Goal: Transaction & Acquisition: Book appointment/travel/reservation

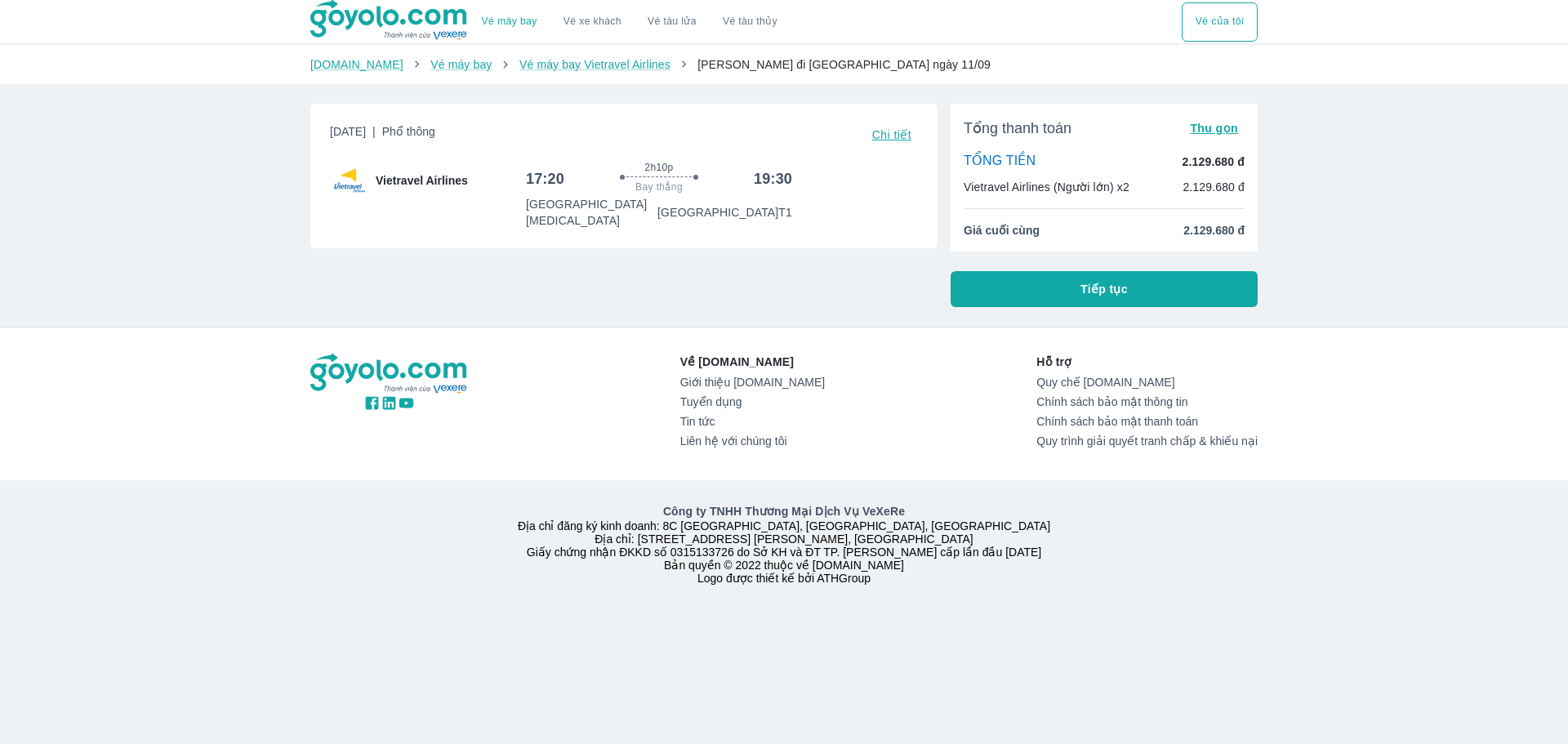
drag, startPoint x: 511, startPoint y: 208, endPoint x: 806, endPoint y: 223, distance: 295.4
click at [806, 223] on div "Thứ 5, 11 Thg 09 2025 | Phổ thông Chi tiết Vietravel Airlines 17:20 2h10p Bay t…" at bounding box center [624, 175] width 628 height 145
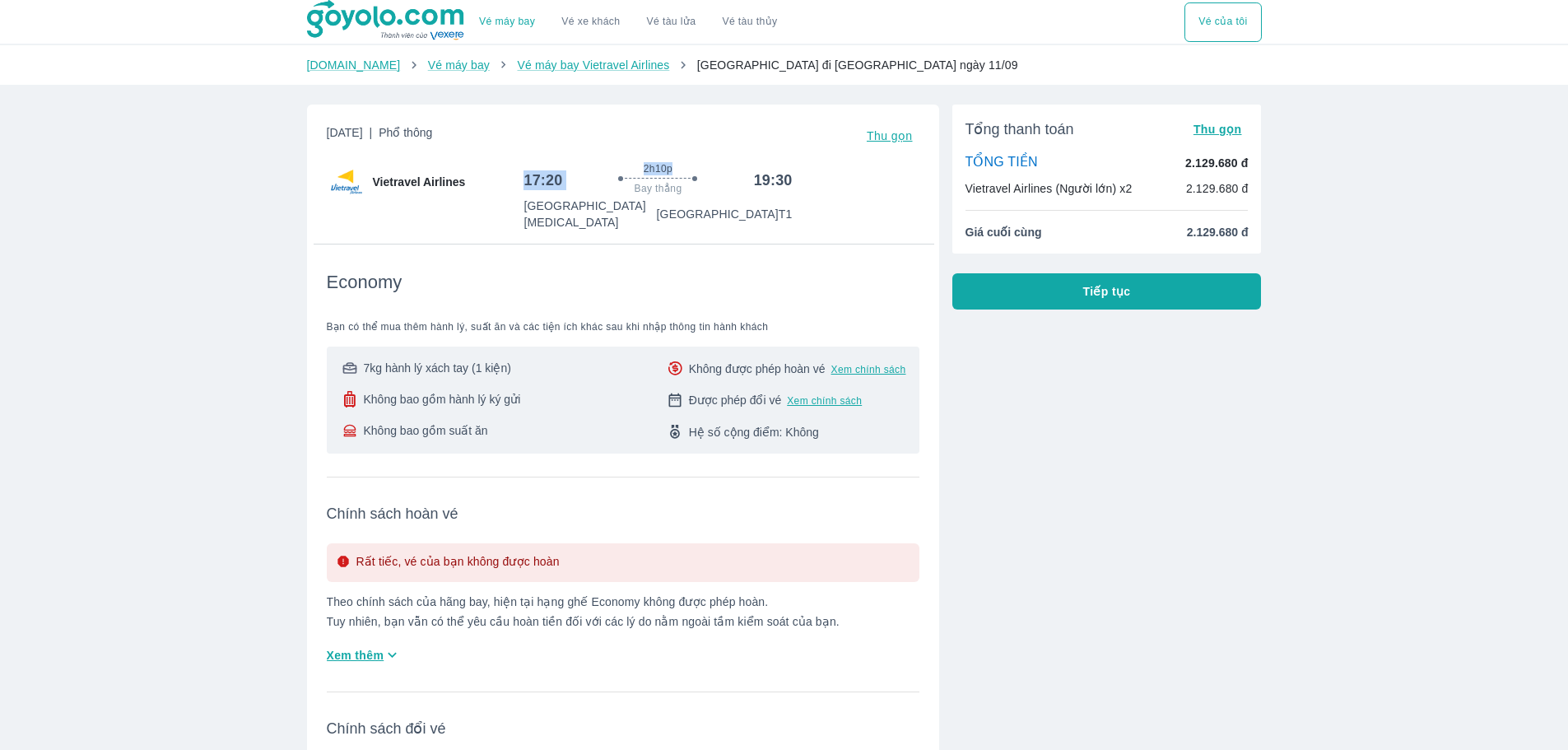
drag, startPoint x: 517, startPoint y: 185, endPoint x: 580, endPoint y: 185, distance: 63.0
click at [580, 185] on div "Vietravel Airlines 17:20 2h10p Bay thẳng 19:30 [GEOGRAPHIC_DATA][MEDICAL_DATA]" at bounding box center [623, 196] width 592 height 68
click at [589, 216] on div "[DATE] | Phổ thông Thu gọn Vietravel Airlines 17:20 2h10p Bay thẳng 19:30 [GEOG…" at bounding box center [623, 525] width 592 height 803
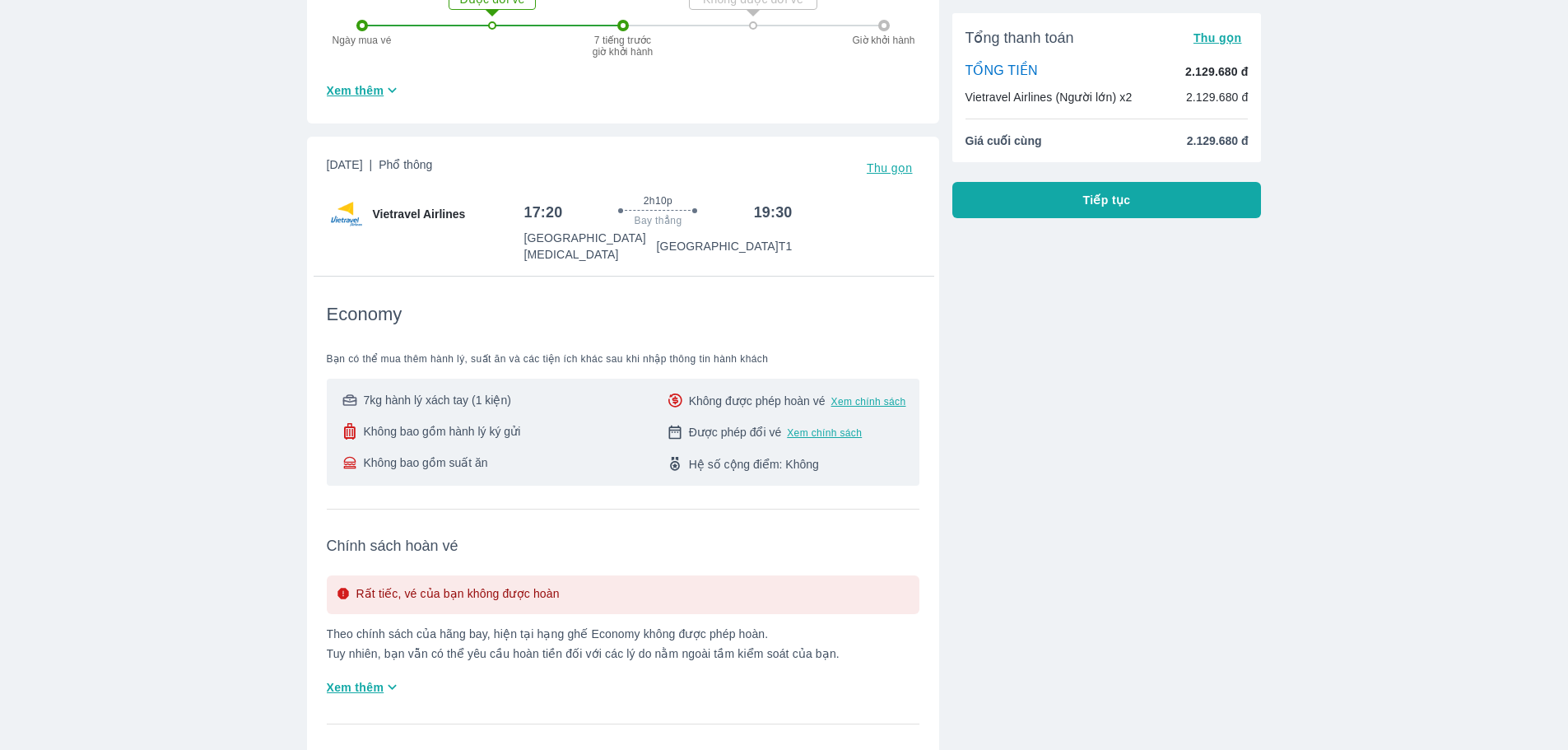
drag, startPoint x: 559, startPoint y: 260, endPoint x: 825, endPoint y: 293, distance: 268.0
click at [803, 286] on div "Economy Bạn có thể mua thêm hành lý, suất ăn và các tiện ích khác sau khi nhập …" at bounding box center [623, 380] width 592 height 210
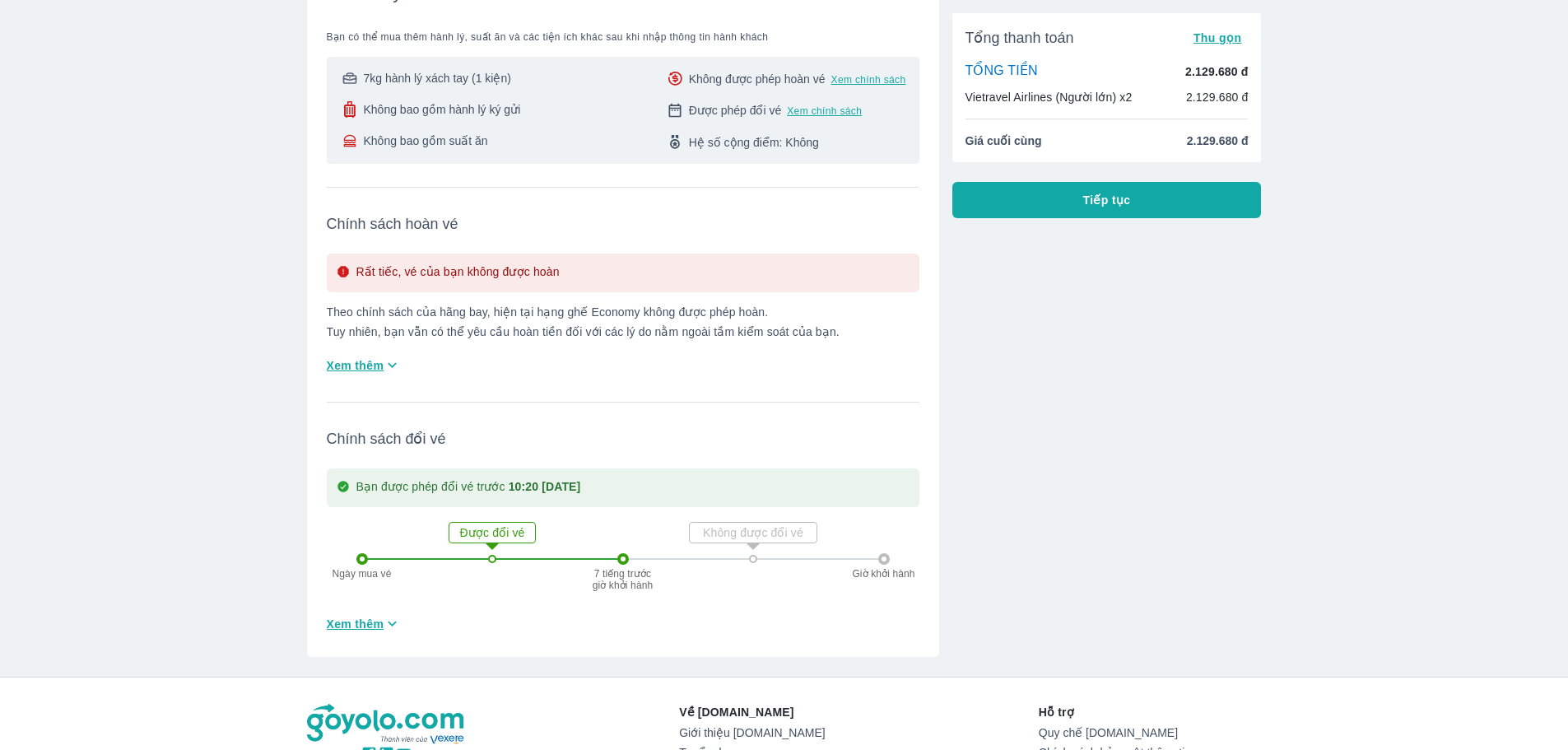
scroll to position [1152, 0]
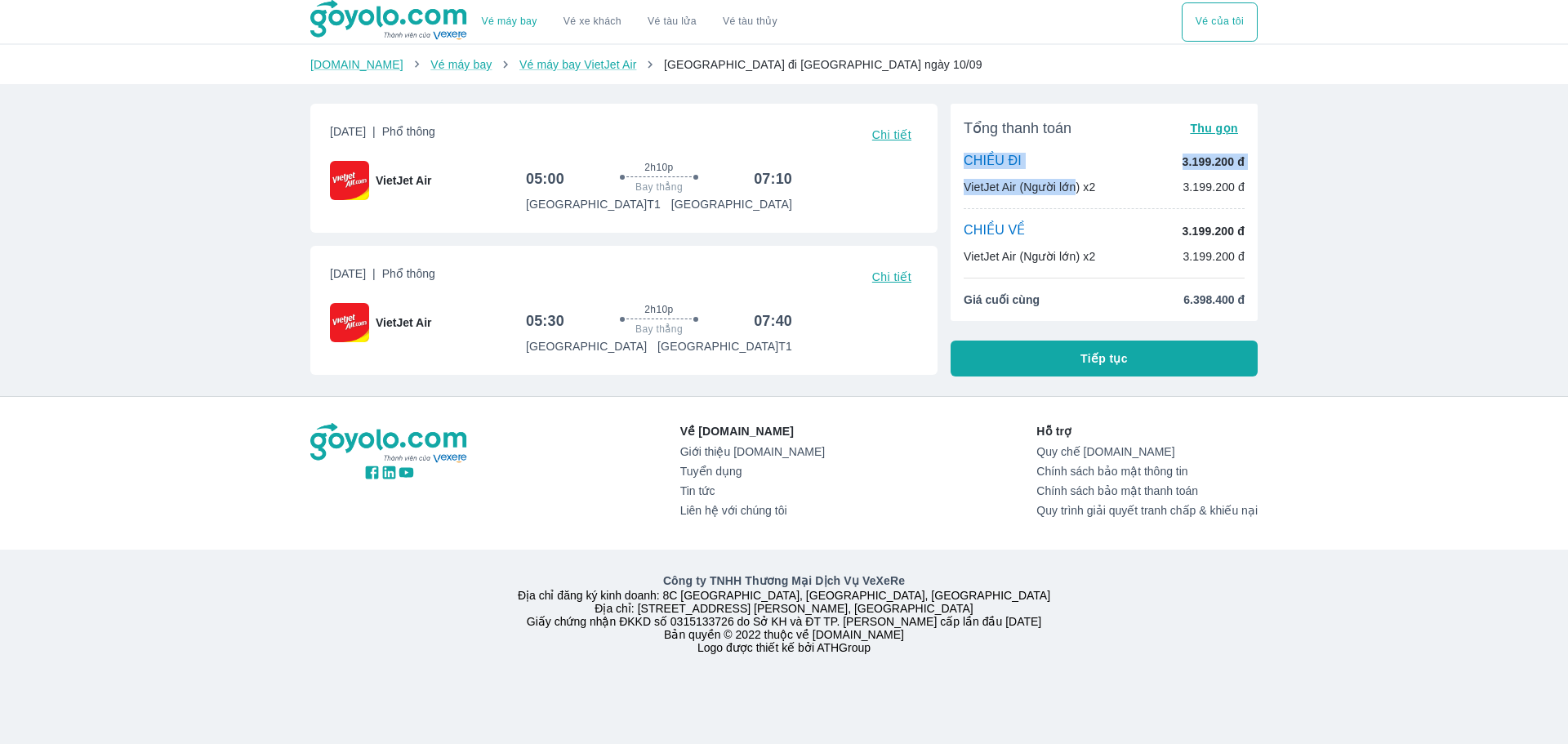
drag, startPoint x: 1072, startPoint y: 181, endPoint x: 1081, endPoint y: 178, distance: 9.5
click at [1092, 183] on p "VietJet Air (Người lớn) x2" at bounding box center [1029, 187] width 131 height 16
